Goal: Transaction & Acquisition: Purchase product/service

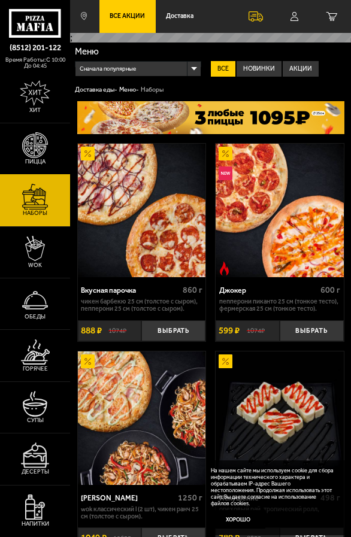
click at [0, 146] on link "Пицца" at bounding box center [35, 148] width 70 height 51
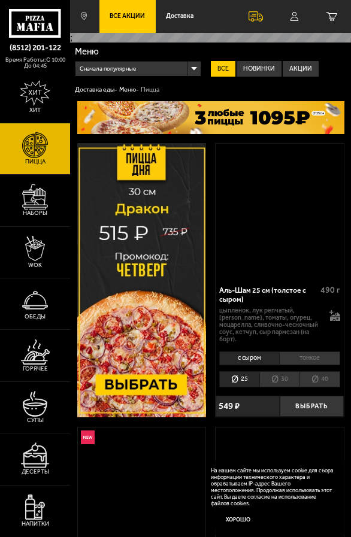
click at [17, 152] on link "Пицца" at bounding box center [35, 148] width 70 height 51
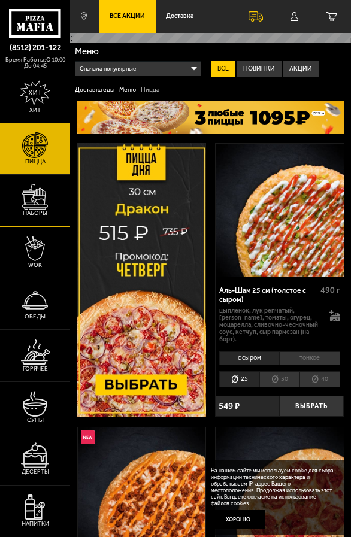
click at [28, 204] on img at bounding box center [35, 197] width 26 height 26
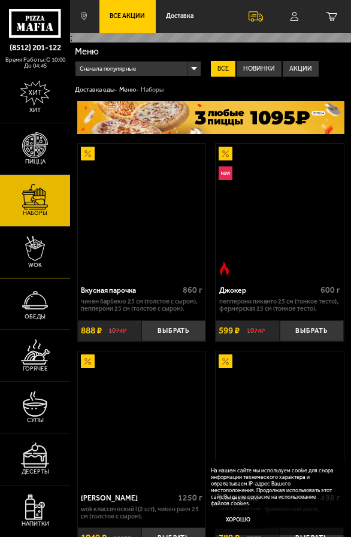
click at [29, 255] on img at bounding box center [35, 249] width 20 height 26
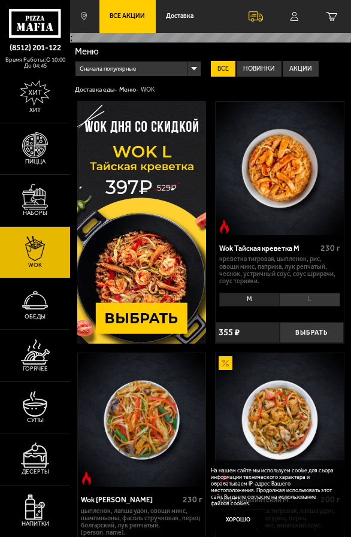
click at [309, 307] on li "L" at bounding box center [309, 300] width 61 height 14
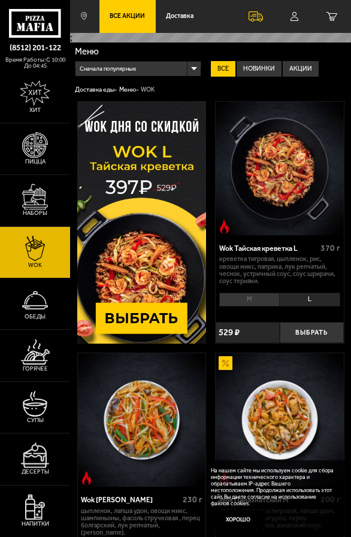
click at [260, 303] on li "M" at bounding box center [249, 300] width 60 height 14
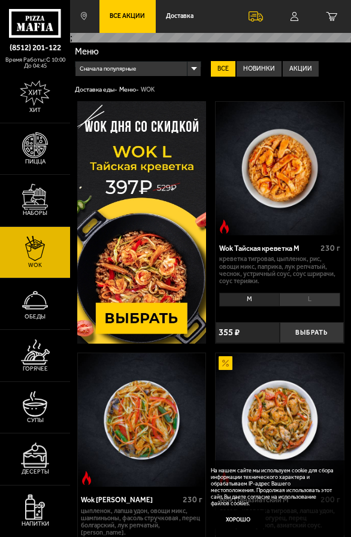
click at [314, 305] on li "L" at bounding box center [309, 300] width 61 height 14
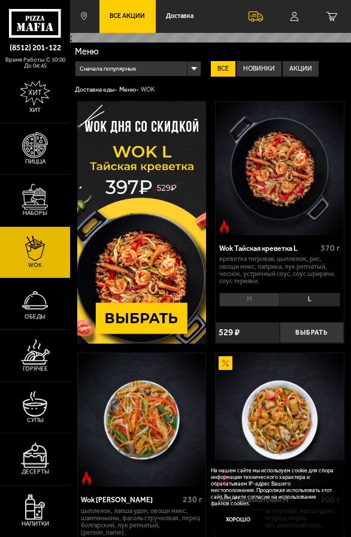
click at [232, 305] on li "M" at bounding box center [249, 300] width 60 height 14
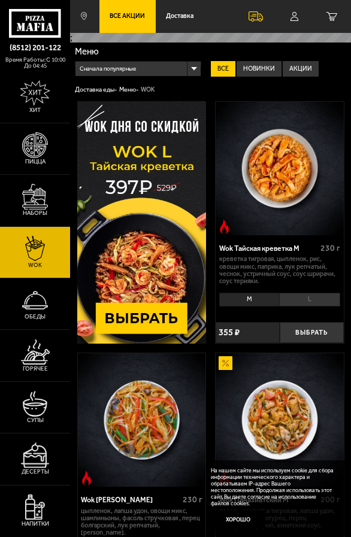
click at [287, 305] on li "L" at bounding box center [309, 300] width 61 height 14
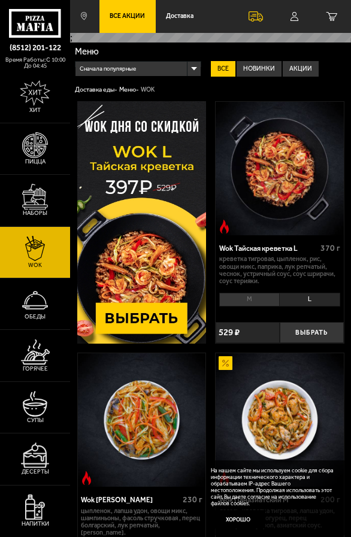
click at [260, 305] on li "M" at bounding box center [249, 300] width 60 height 14
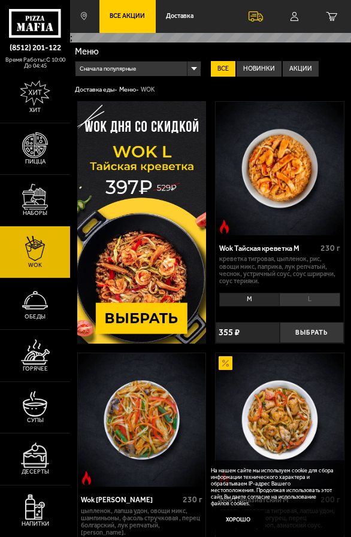
click at [41, 190] on img at bounding box center [35, 197] width 26 height 26
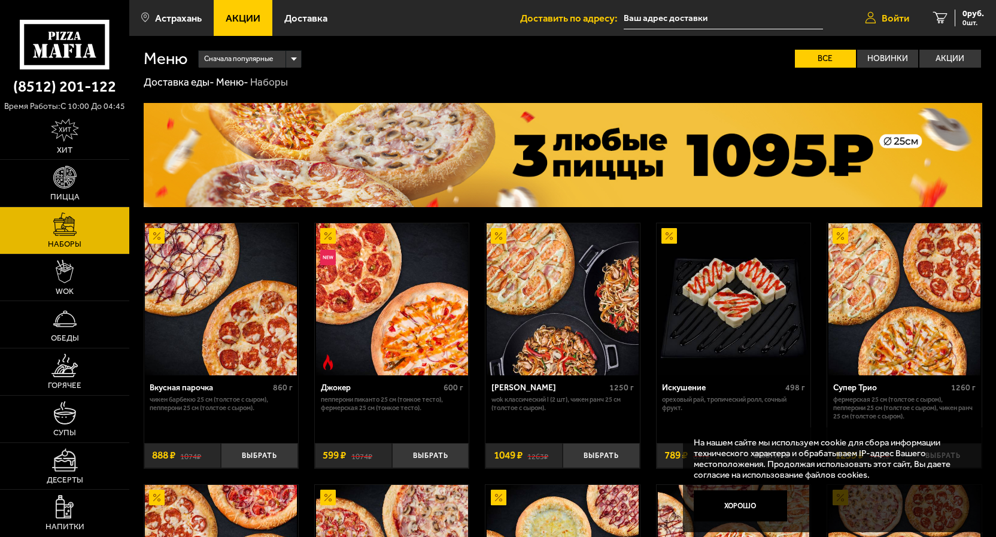
click at [895, 19] on span "Войти" at bounding box center [896, 18] width 28 height 10
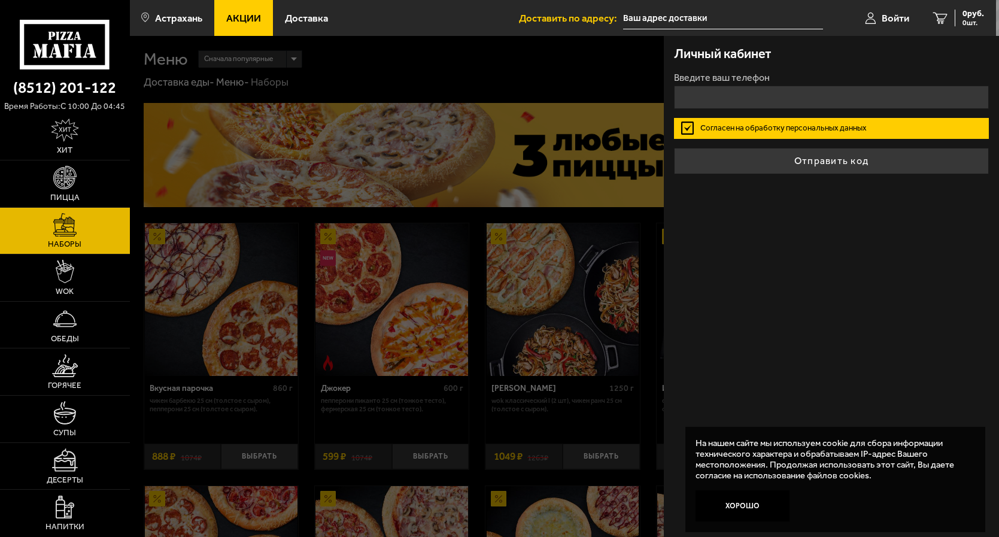
click at [533, 68] on div at bounding box center [629, 304] width 999 height 537
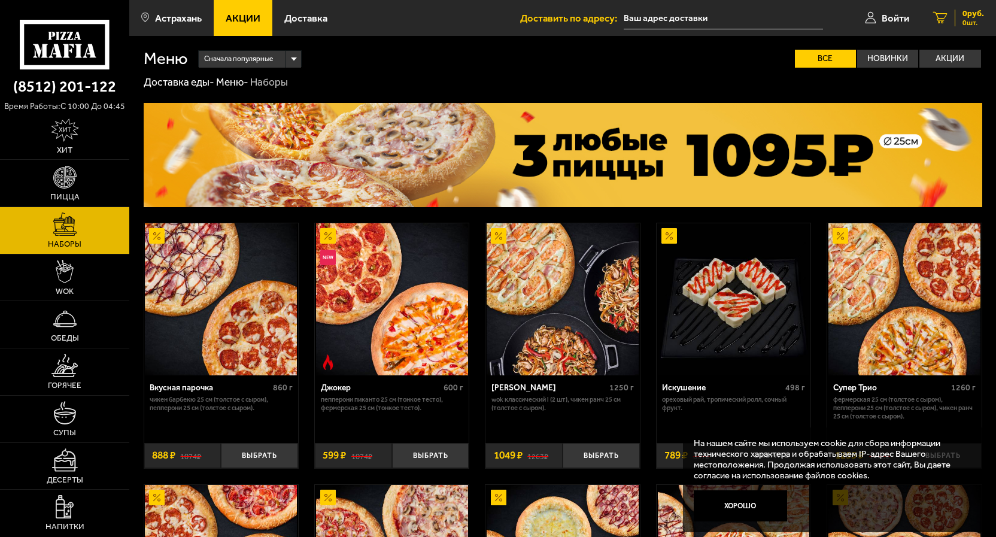
click at [959, 22] on div "0 руб. 0 шт." at bounding box center [969, 18] width 29 height 17
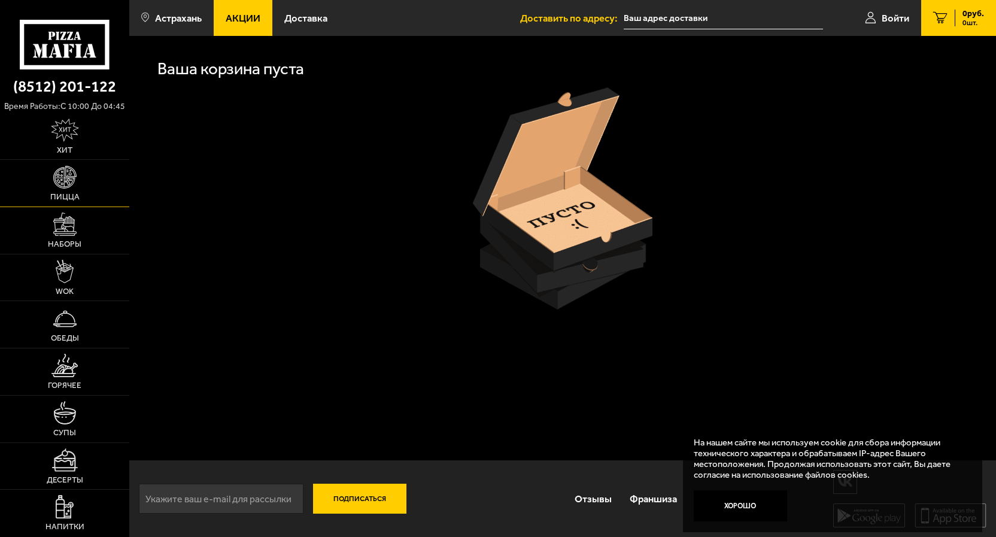
click at [59, 186] on img at bounding box center [64, 177] width 23 height 23
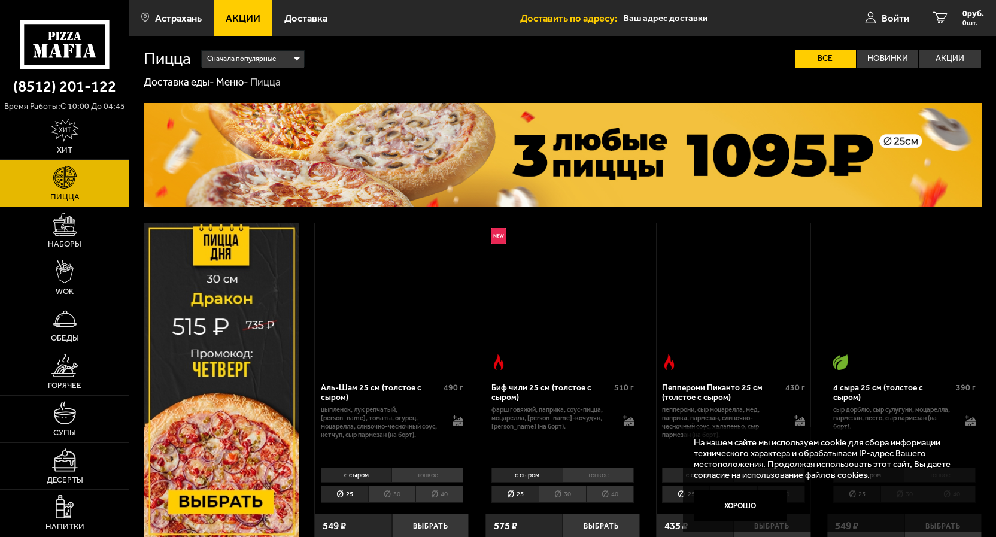
click at [59, 263] on img at bounding box center [65, 271] width 18 height 23
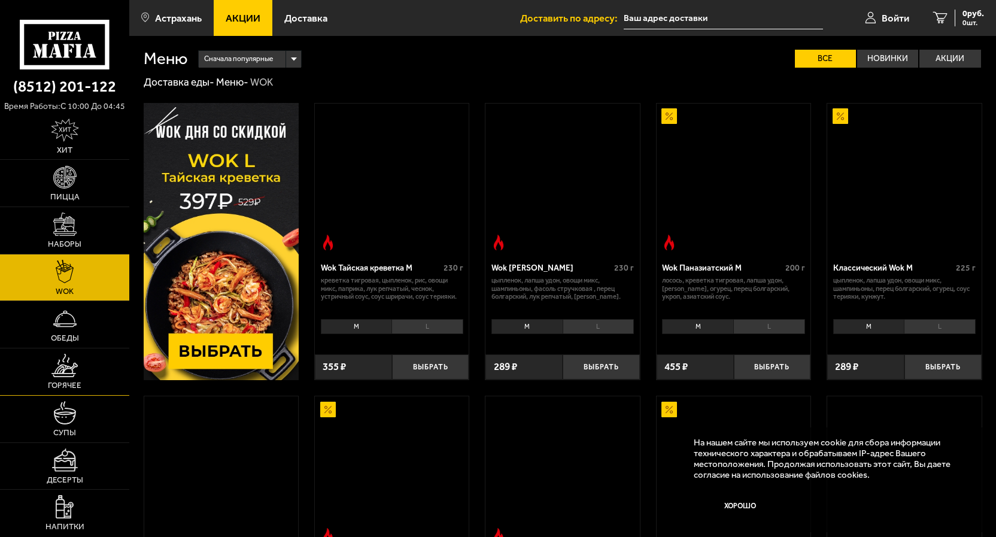
drag, startPoint x: 66, startPoint y: 375, endPoint x: 74, endPoint y: 383, distance: 11.4
click at [67, 375] on img at bounding box center [64, 365] width 26 height 23
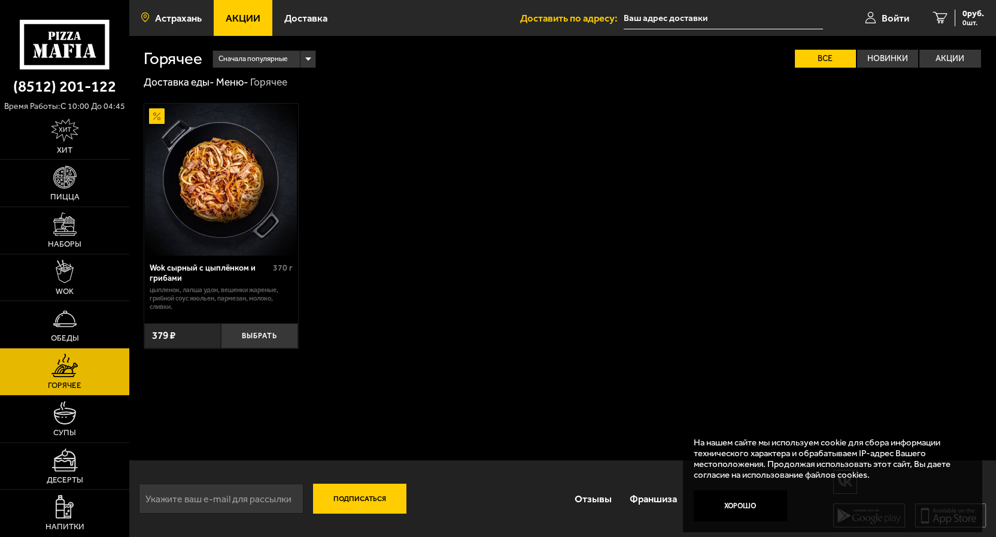
click at [166, 21] on span "Астрахань" at bounding box center [178, 18] width 47 height 10
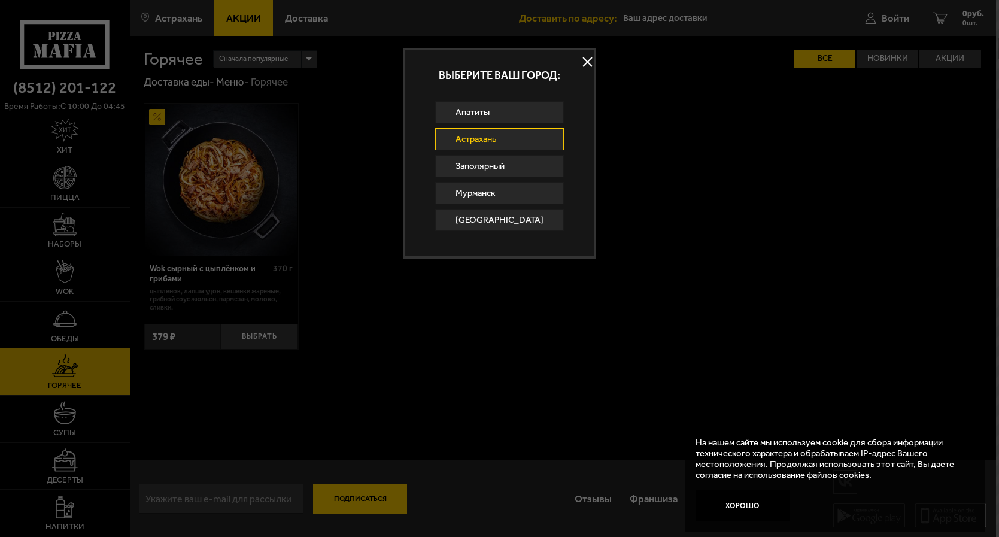
click at [527, 236] on div "Апатиты Астрахань Заполярный [GEOGRAPHIC_DATA] [GEOGRAPHIC_DATA]" at bounding box center [499, 178] width 189 height 154
click at [526, 229] on link "[GEOGRAPHIC_DATA]" at bounding box center [499, 220] width 129 height 22
